Goal: Transaction & Acquisition: Purchase product/service

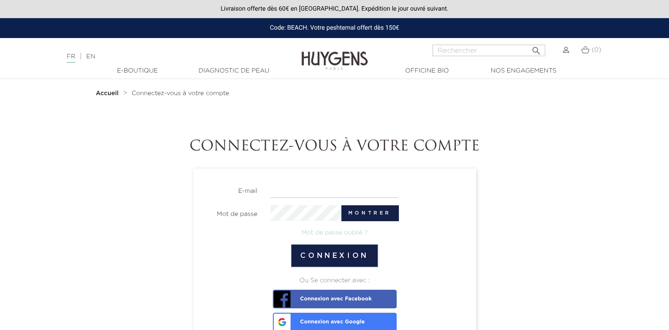
click at [292, 187] on input "email" at bounding box center [335, 189] width 128 height 15
type input "[EMAIL_ADDRESS][DOMAIN_NAME]"
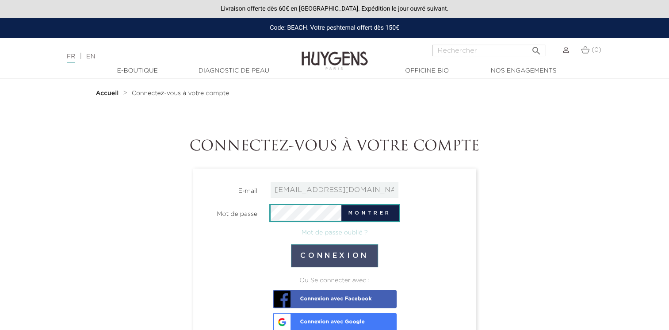
click at [333, 252] on button "Connexion" at bounding box center [334, 255] width 87 height 23
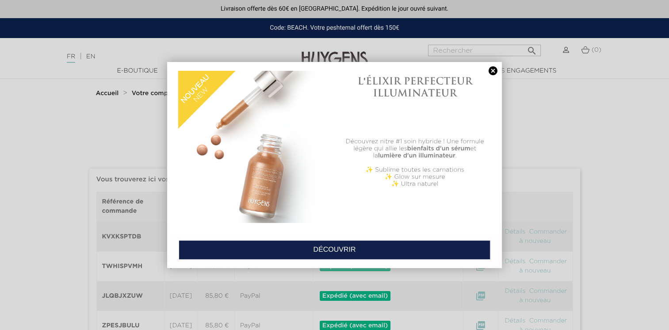
click at [490, 70] on link at bounding box center [493, 70] width 12 height 9
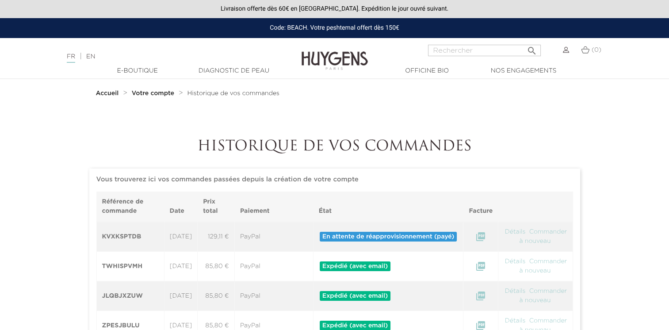
click at [441, 241] on span "En attente de réapprovisionnement (payé)" at bounding box center [389, 237] width 138 height 10
click at [566, 52] on img at bounding box center [566, 50] width 6 height 6
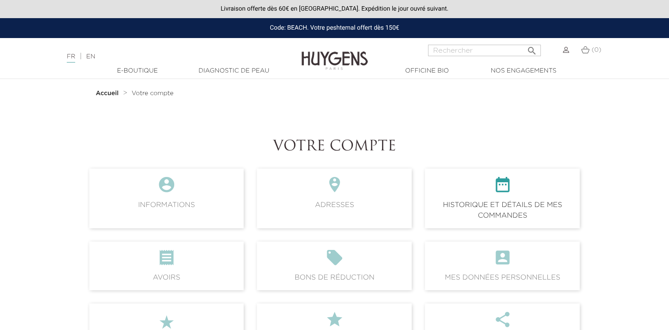
click at [470, 208] on span " Historique et détails de mes commandes" at bounding box center [502, 197] width 155 height 59
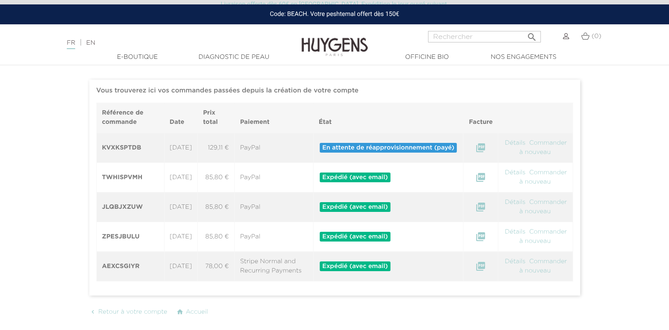
scroll to position [88, 0]
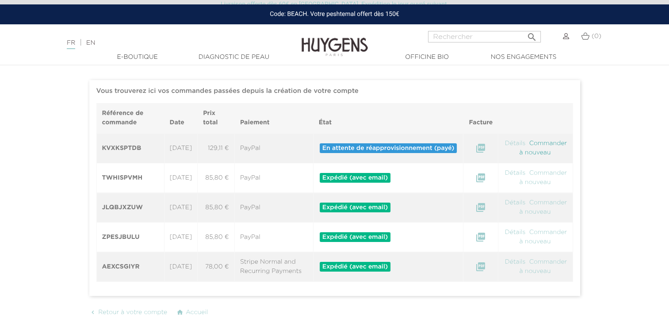
click at [554, 155] on link "Commander à nouveau" at bounding box center [543, 147] width 48 height 15
